Goal: Find contact information: Find contact information

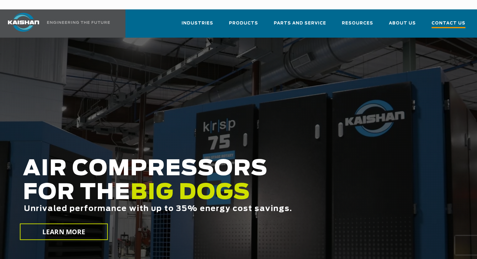
click at [438, 20] on span "Contact Us" at bounding box center [449, 24] width 34 height 8
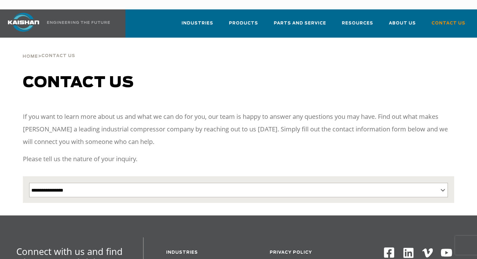
click at [36, 14] on img at bounding box center [23, 22] width 47 height 19
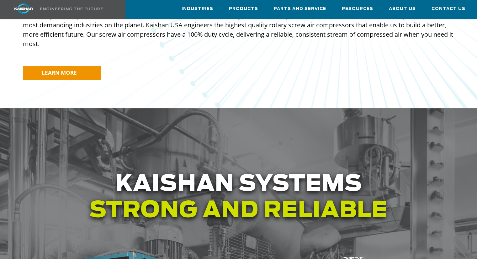
scroll to position [722, 0]
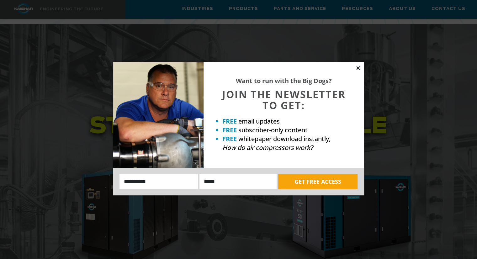
click at [358, 68] on icon at bounding box center [358, 67] width 3 height 3
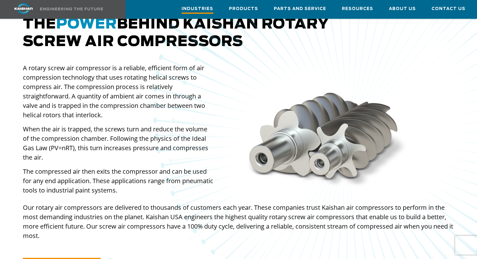
scroll to position [439, 0]
